Goal: Find specific page/section: Find specific page/section

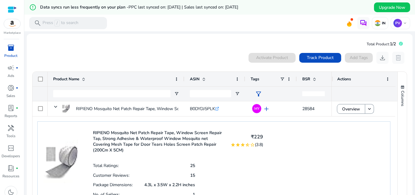
scroll to position [28, 0]
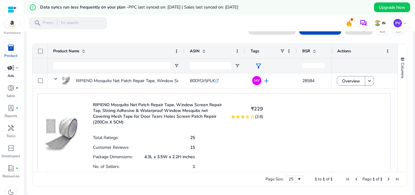
click at [13, 74] on p "Ads" at bounding box center [11, 75] width 7 height 5
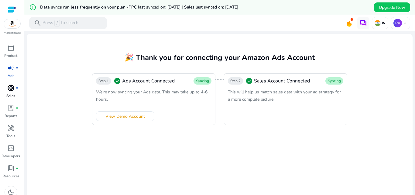
click at [11, 87] on span "donut_small" at bounding box center [10, 87] width 7 height 7
